Goal: Task Accomplishment & Management: Use online tool/utility

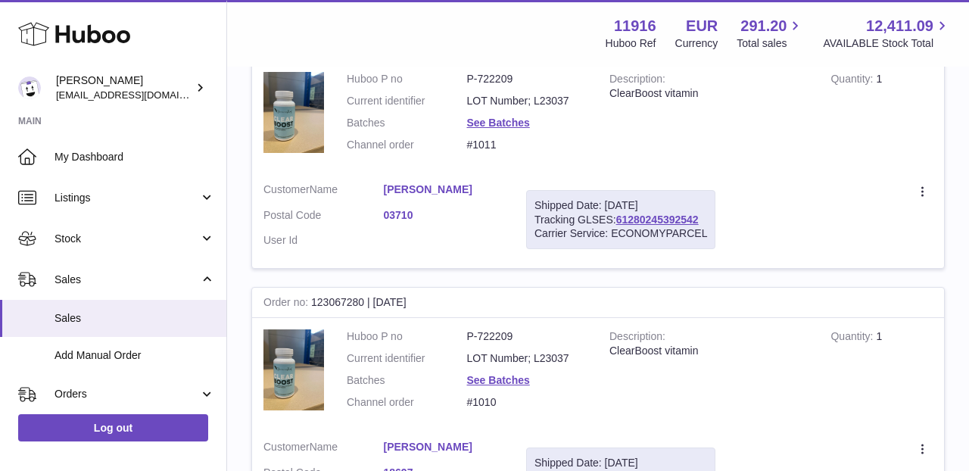
scroll to position [95, 0]
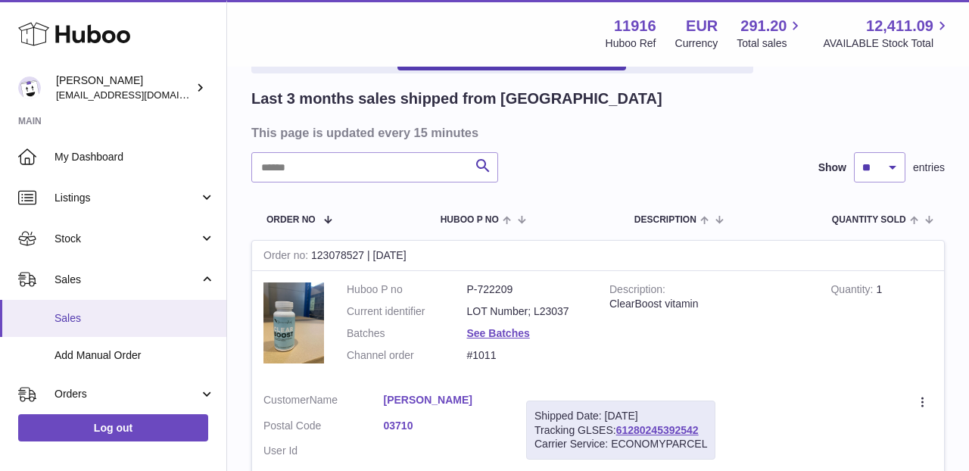
click at [117, 311] on span "Sales" at bounding box center [134, 318] width 160 height 14
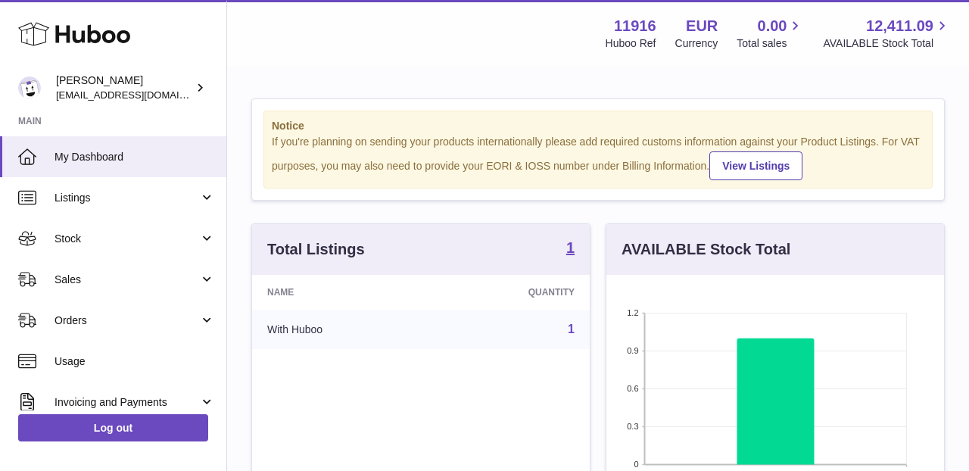
scroll to position [236, 338]
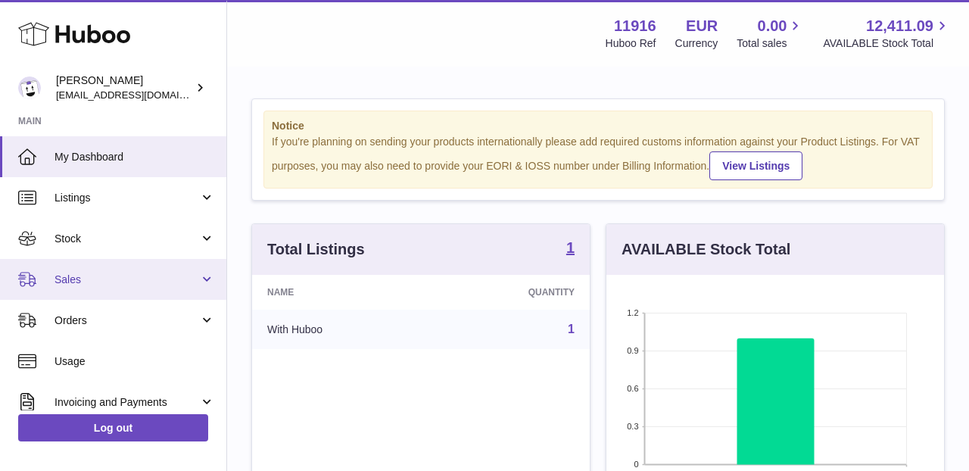
click at [123, 277] on span "Sales" at bounding box center [126, 279] width 145 height 14
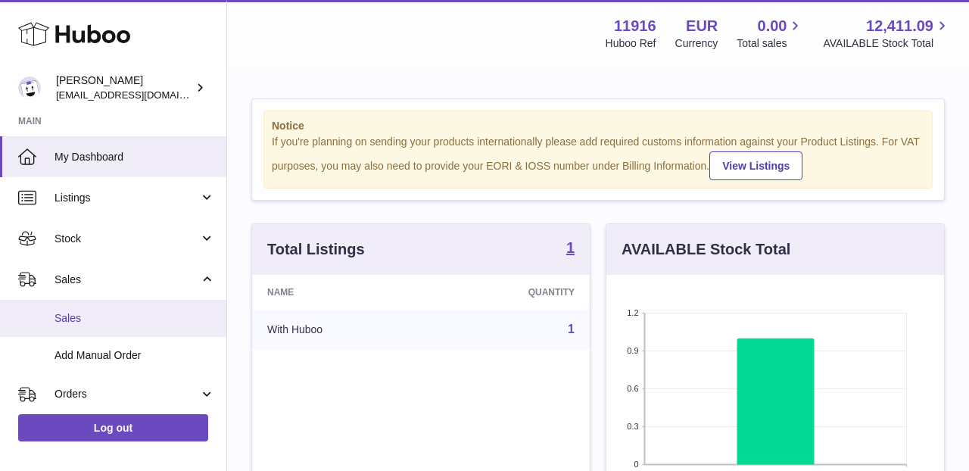
click at [115, 313] on span "Sales" at bounding box center [134, 318] width 160 height 14
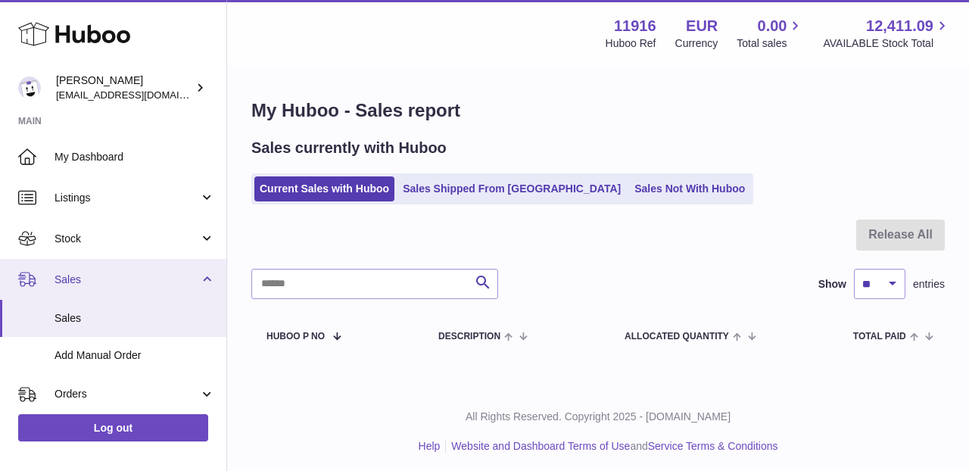
click at [81, 277] on span "Sales" at bounding box center [126, 279] width 145 height 14
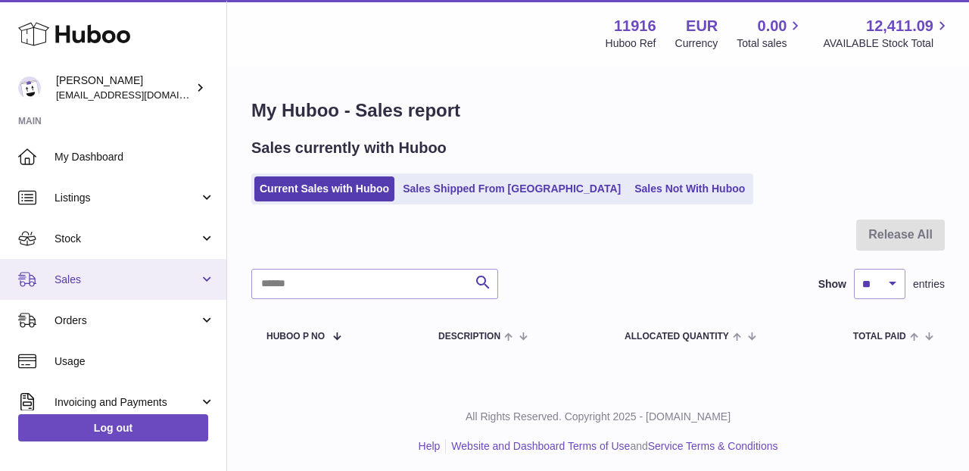
click at [89, 281] on span "Sales" at bounding box center [126, 279] width 145 height 14
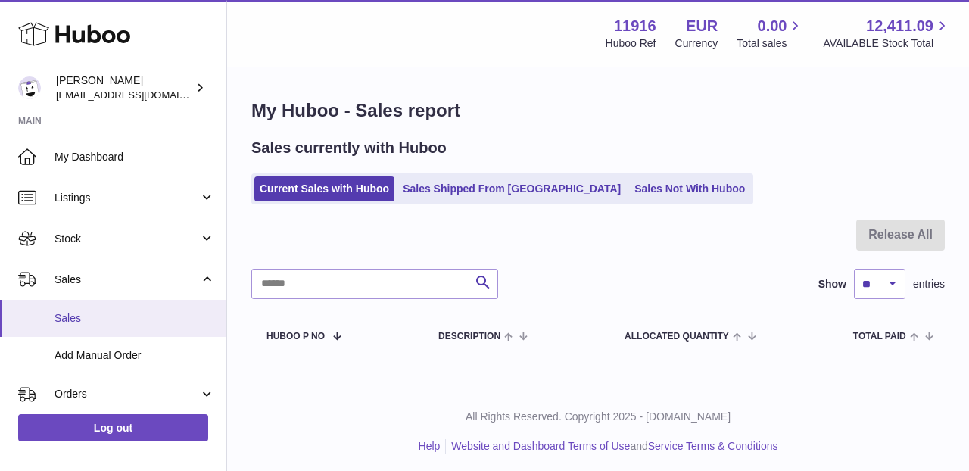
click at [82, 331] on link "Sales" at bounding box center [113, 318] width 226 height 37
click at [629, 188] on link "Sales Not With Huboo" at bounding box center [689, 188] width 121 height 25
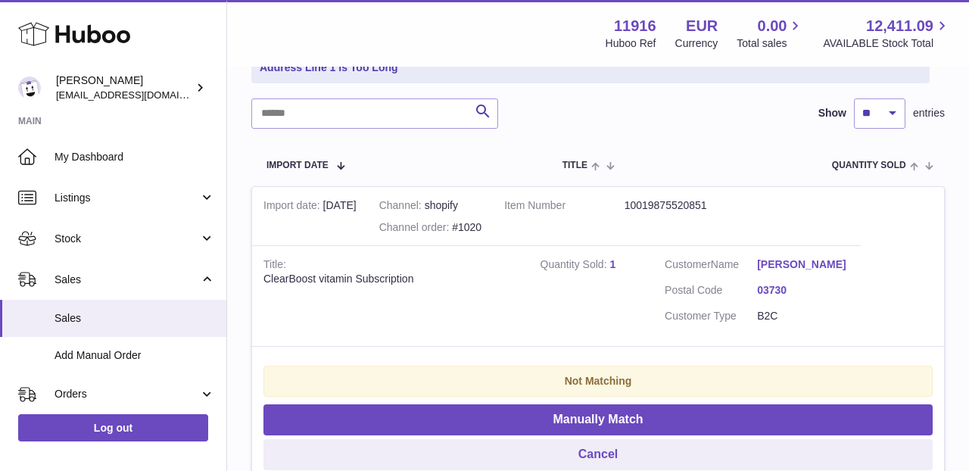
scroll to position [307, 0]
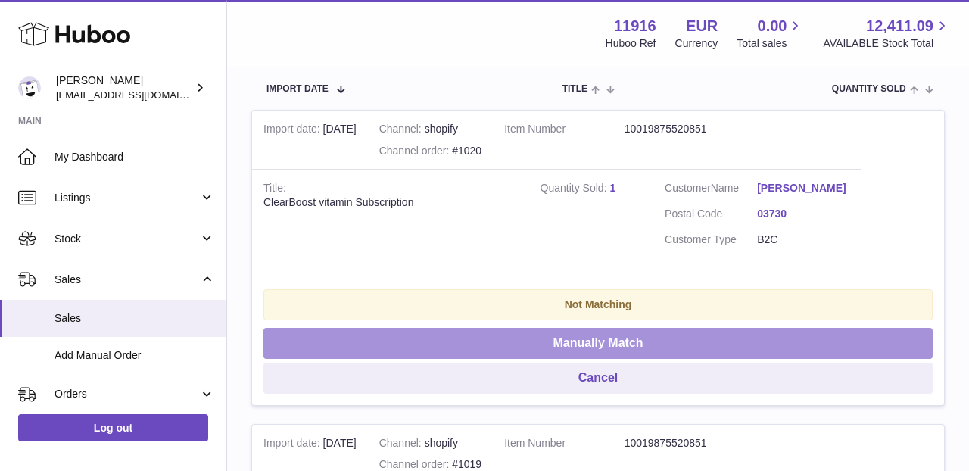
click at [568, 345] on button "Manually Match" at bounding box center [597, 343] width 669 height 31
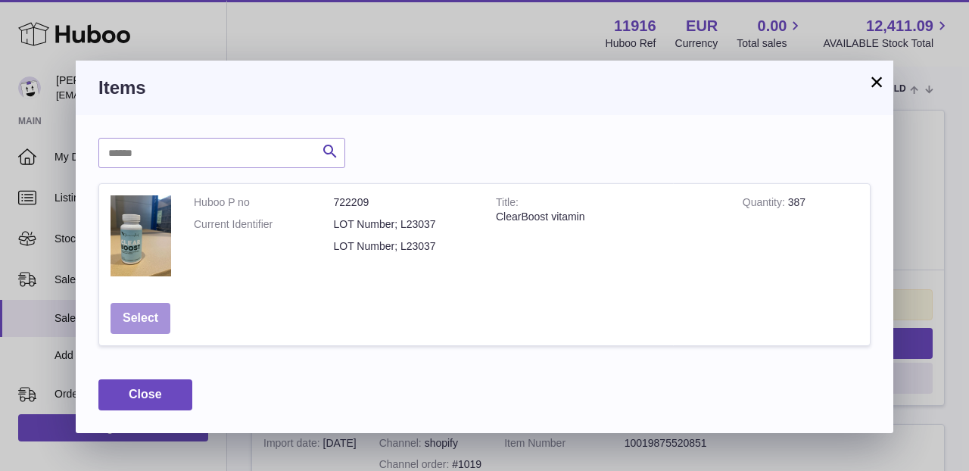
click at [163, 325] on button "Select" at bounding box center [141, 318] width 60 height 31
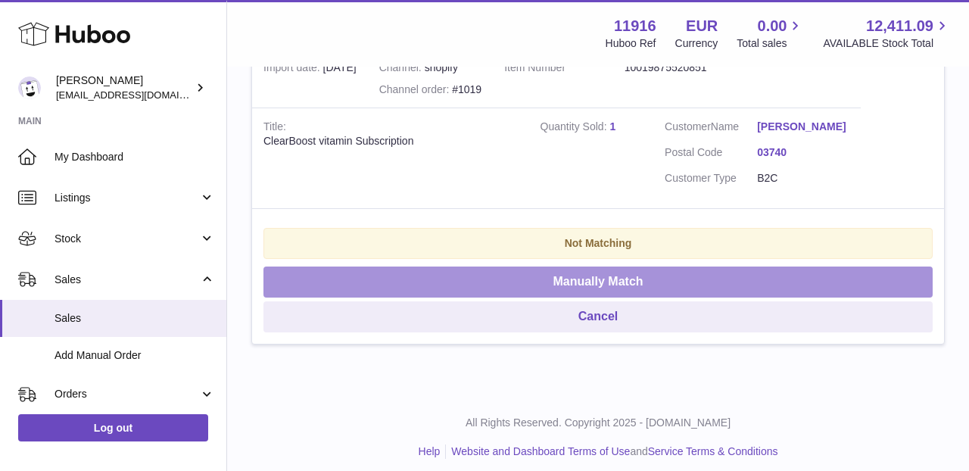
scroll to position [369, 0]
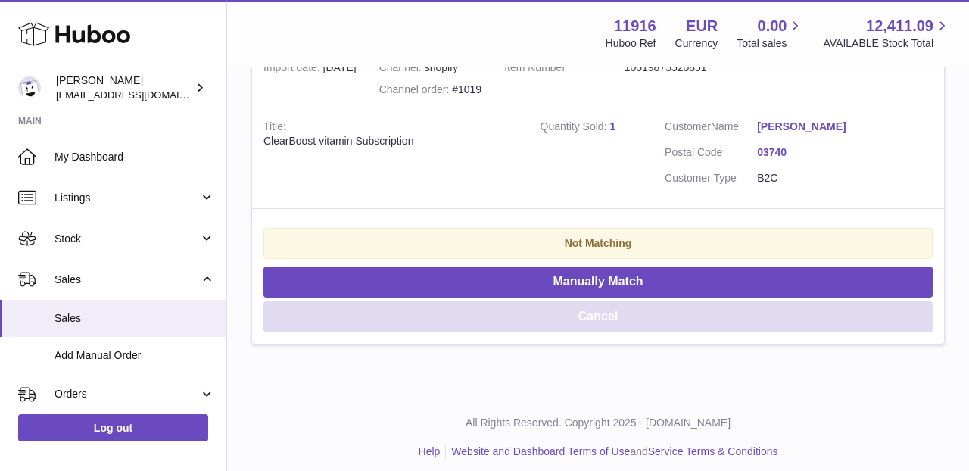
click at [470, 303] on button "Cancel" at bounding box center [597, 316] width 669 height 31
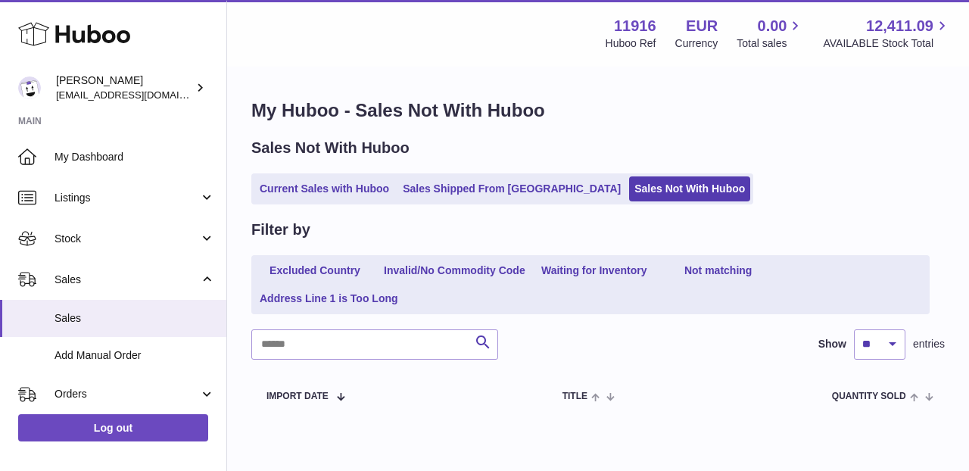
scroll to position [0, 0]
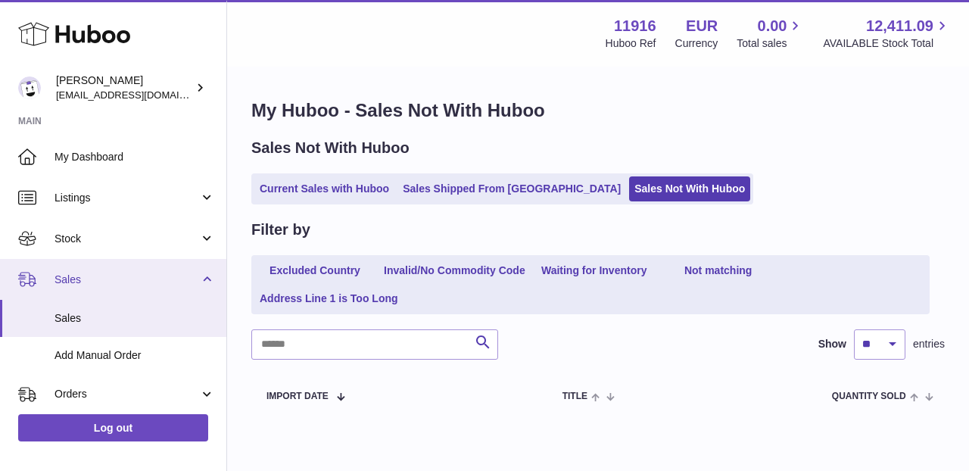
click at [87, 272] on span "Sales" at bounding box center [126, 279] width 145 height 14
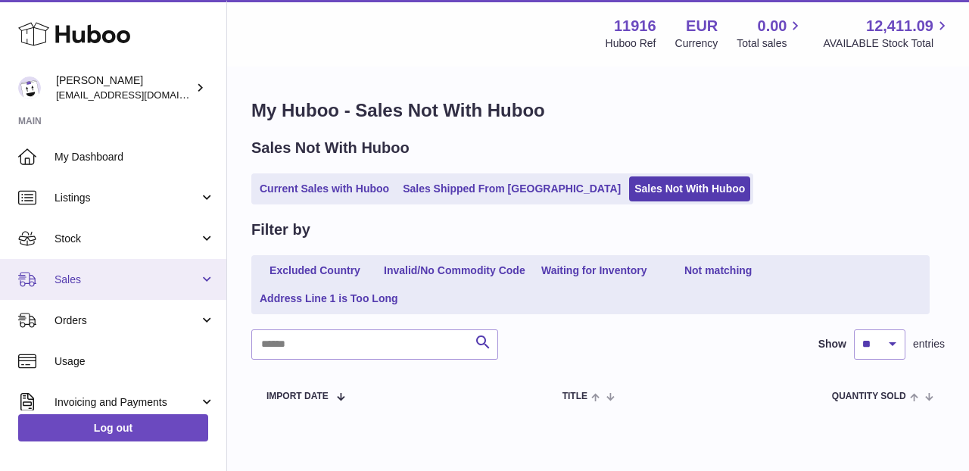
click at [87, 272] on span "Sales" at bounding box center [126, 279] width 145 height 14
